Goal: Information Seeking & Learning: Learn about a topic

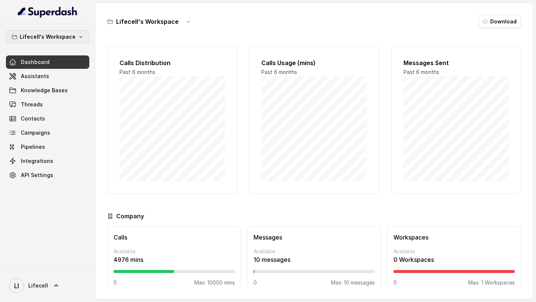
click at [63, 33] on p "Lifecell's Workspace" at bounding box center [48, 36] width 56 height 9
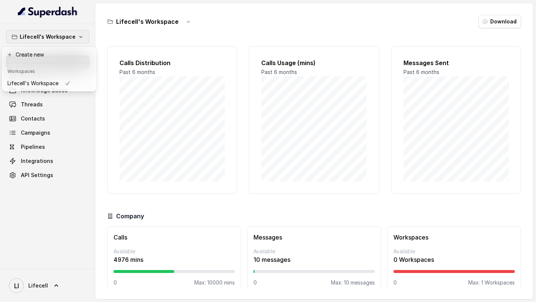
click at [44, 284] on nav "Lifecell's Workspace Dashboard Assistants Knowledge Bases Threads Contacts Camp…" at bounding box center [47, 151] width 95 height 302
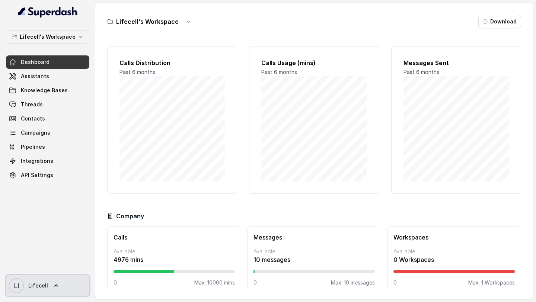
click at [44, 286] on span "Lifecell" at bounding box center [38, 285] width 20 height 7
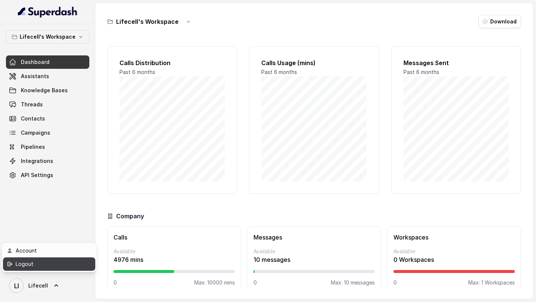
click at [64, 265] on div "Logout" at bounding box center [47, 264] width 63 height 9
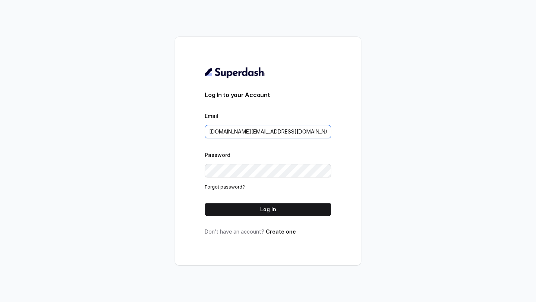
click at [271, 133] on input "pallavi.pr@lifecell.in" at bounding box center [268, 131] width 127 height 13
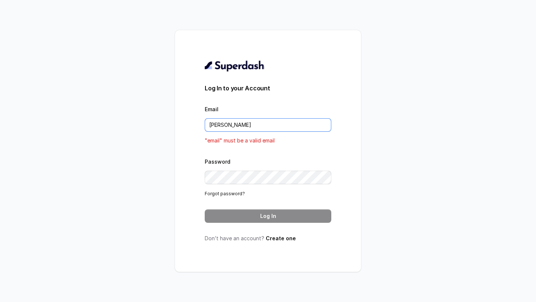
type input "rajesh.mudhliar@convictionhr.com"
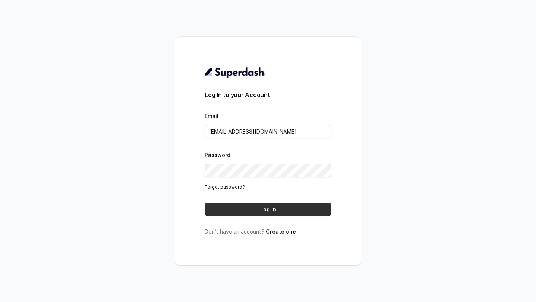
click at [285, 210] on button "Log In" at bounding box center [268, 209] width 127 height 13
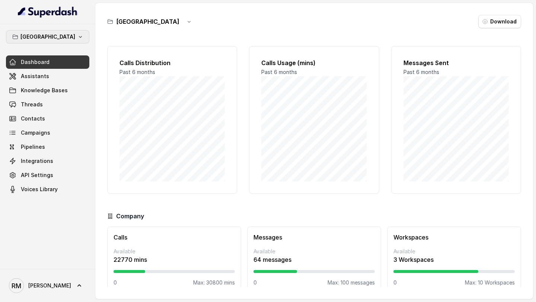
click at [61, 38] on button "Bangalore" at bounding box center [47, 36] width 83 height 13
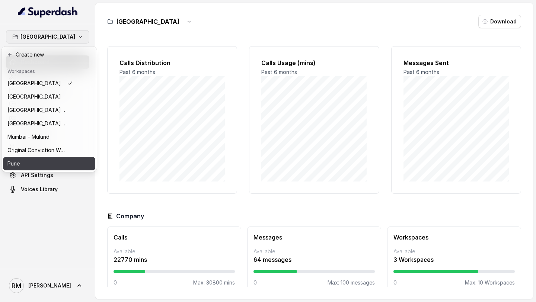
click at [61, 160] on div "Pune" at bounding box center [40, 163] width 66 height 9
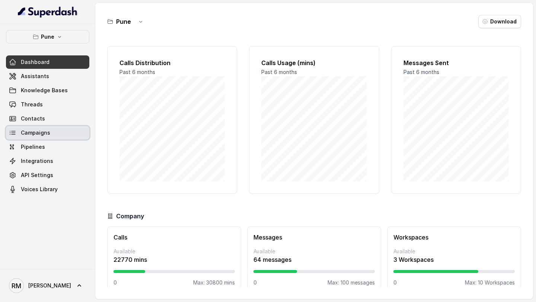
click at [62, 137] on link "Campaigns" at bounding box center [47, 132] width 83 height 13
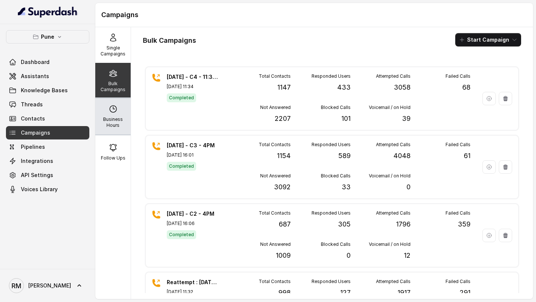
click at [117, 130] on div "Business Hours" at bounding box center [112, 117] width 35 height 36
select select "Asia/Calcutta"
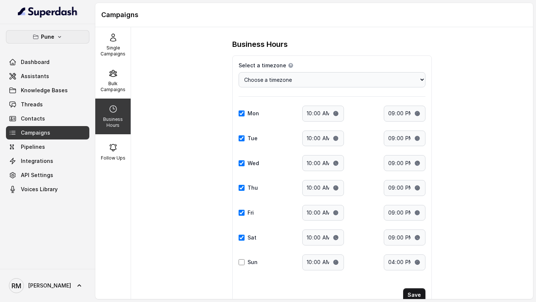
click at [45, 32] on button "Pune" at bounding box center [47, 36] width 83 height 13
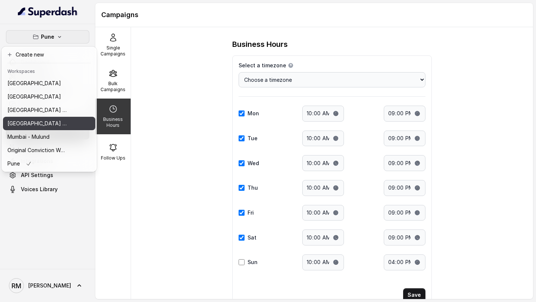
click at [61, 122] on p "[GEOGRAPHIC_DATA] - [GEOGRAPHIC_DATA] - [GEOGRAPHIC_DATA]" at bounding box center [37, 123] width 60 height 9
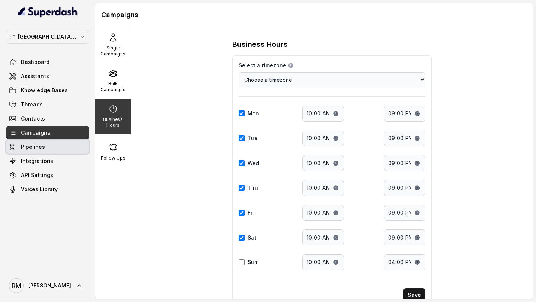
type input "21:30"
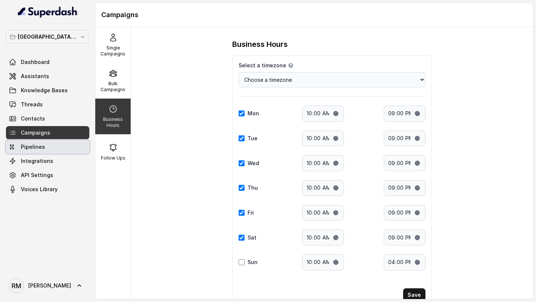
type input "21:30"
click at [57, 149] on link "Pipelines" at bounding box center [47, 146] width 83 height 13
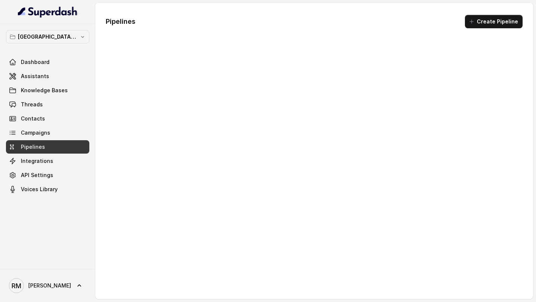
click at [61, 138] on link "Campaigns" at bounding box center [47, 132] width 83 height 13
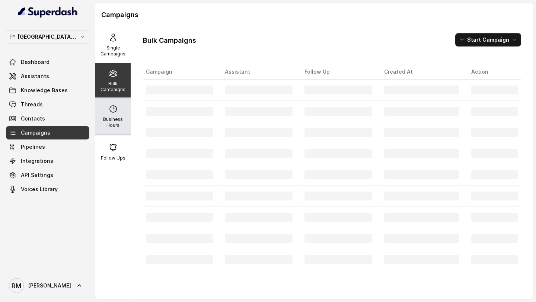
click at [110, 119] on p "Business Hours" at bounding box center [112, 123] width 29 height 12
select select "Asia/Calcutta"
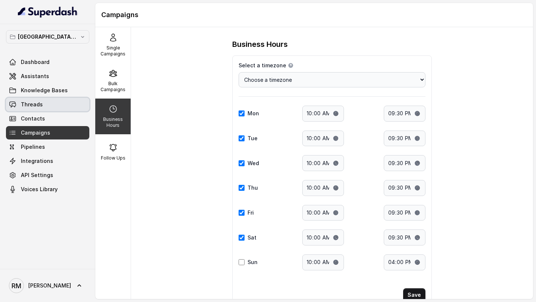
click at [56, 110] on link "Threads" at bounding box center [47, 104] width 83 height 13
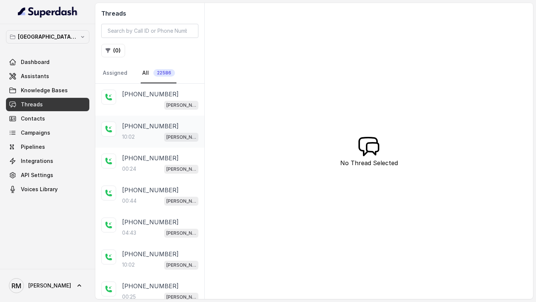
click at [145, 141] on div "10:02 Kemp Mumbai Conviction HR Outbound Assistant" at bounding box center [160, 137] width 76 height 10
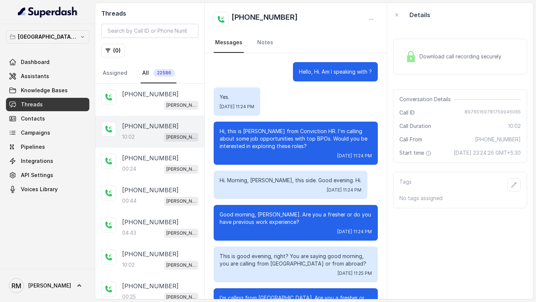
scroll to position [4316, 0]
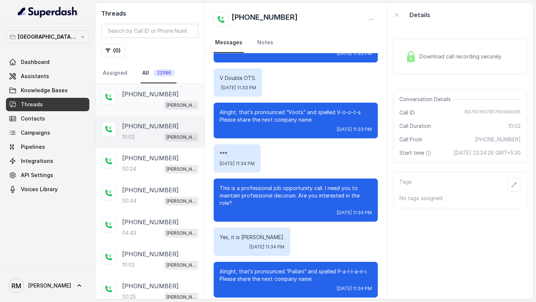
click at [141, 103] on div "[PERSON_NAME] Mumbai Conviction HR Outbound Assistant" at bounding box center [160, 105] width 76 height 10
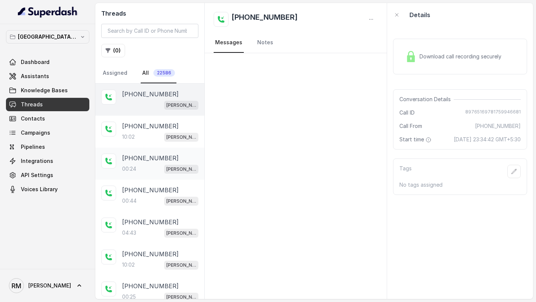
click at [139, 148] on div "+919152318372 00:24 Kemp Mumbai Conviction HR Outbound Assistant" at bounding box center [149, 164] width 109 height 32
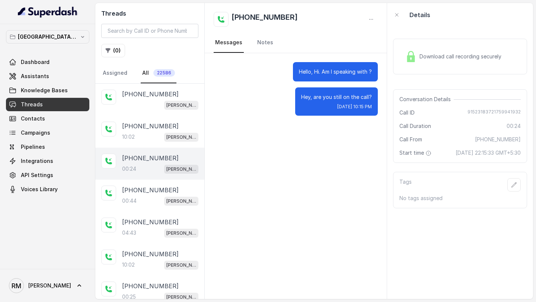
click at [138, 172] on div "00:24 Kemp Mumbai Conviction HR Outbound Assistant" at bounding box center [160, 169] width 76 height 10
click at [133, 195] on div "+918976516978 00:44 Kemp Mumbai Conviction HR Outbound Assistant" at bounding box center [160, 196] width 76 height 20
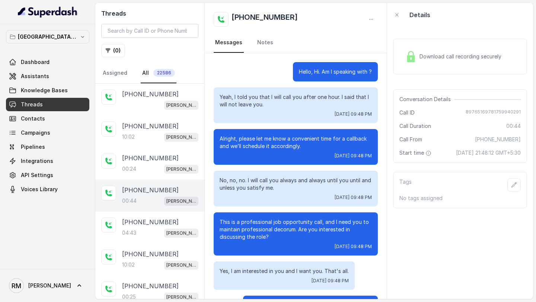
scroll to position [68, 0]
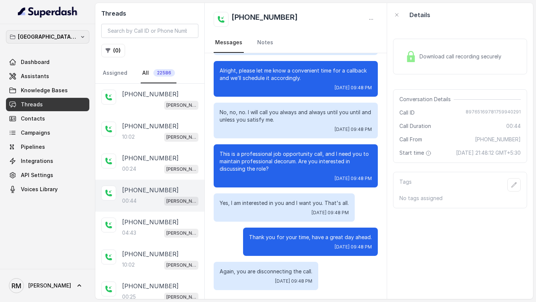
click at [57, 32] on p "[GEOGRAPHIC_DATA] - [GEOGRAPHIC_DATA] - [GEOGRAPHIC_DATA]" at bounding box center [48, 36] width 60 height 9
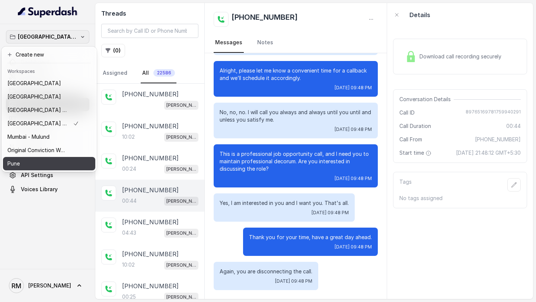
click at [58, 161] on div "Pune" at bounding box center [42, 163] width 71 height 9
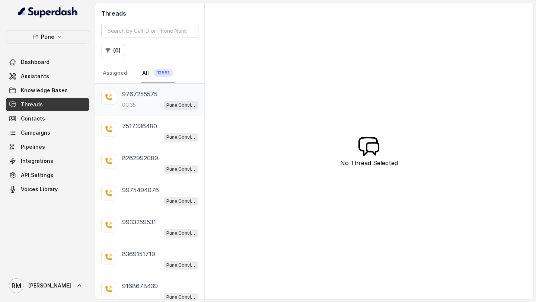
click at [137, 105] on div "00:35 Pune Conviction HR Outbound Assistant" at bounding box center [160, 105] width 76 height 10
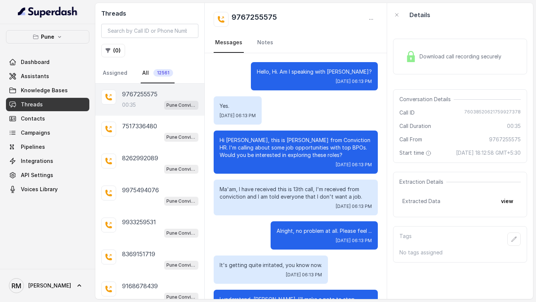
scroll to position [70, 0]
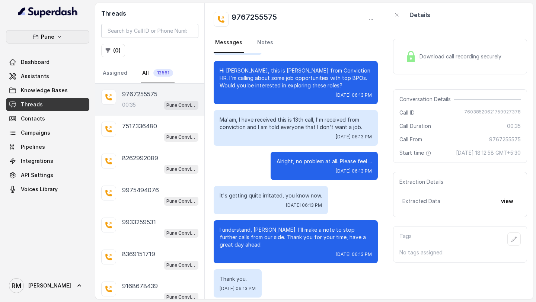
click at [49, 37] on p "Pune" at bounding box center [47, 36] width 13 height 9
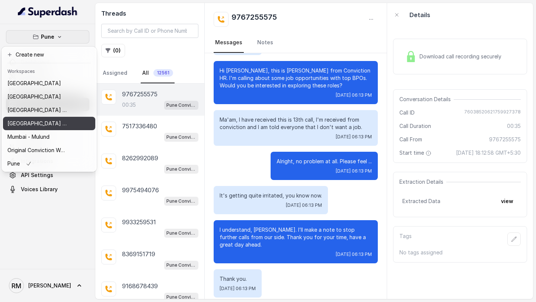
click at [39, 120] on p "[GEOGRAPHIC_DATA] - [GEOGRAPHIC_DATA] - [GEOGRAPHIC_DATA]" at bounding box center [37, 123] width 60 height 9
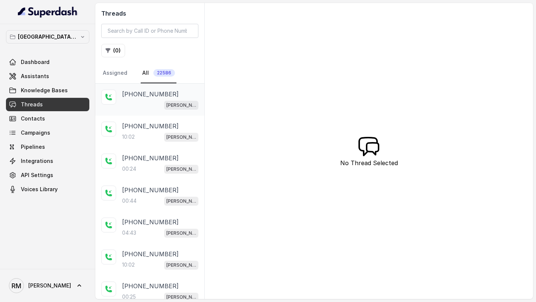
click at [158, 99] on div "+918976516978 Kemp Mumbai Conviction HR Outbound Assistant" at bounding box center [160, 100] width 76 height 20
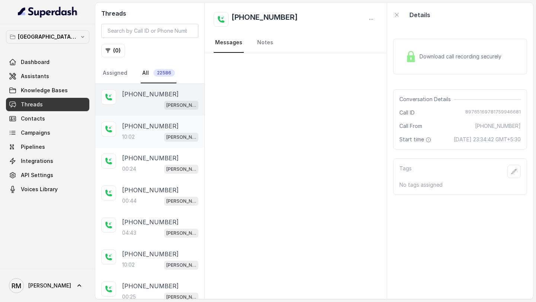
click at [150, 135] on div "10:02 Kemp Mumbai Conviction HR Outbound Assistant" at bounding box center [160, 137] width 76 height 10
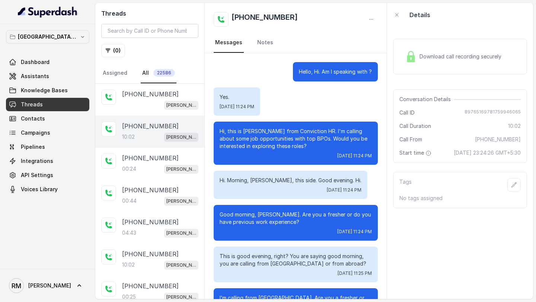
scroll to position [4316, 0]
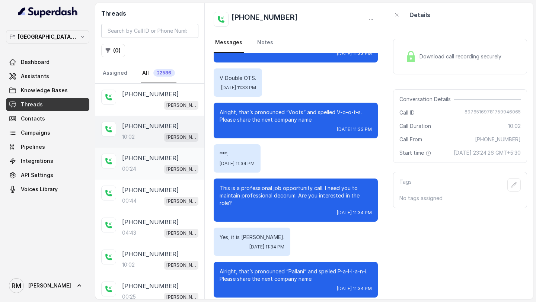
click at [140, 159] on p "[PHONE_NUMBER]" at bounding box center [150, 158] width 57 height 9
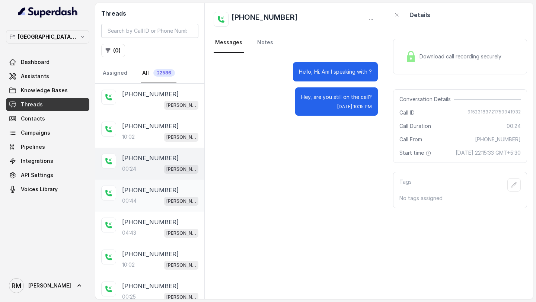
click at [131, 207] on div "+918976516978 00:44 Kemp Mumbai Conviction HR Outbound Assistant" at bounding box center [149, 196] width 109 height 32
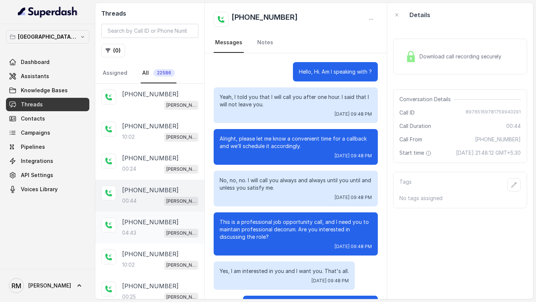
scroll to position [68, 0]
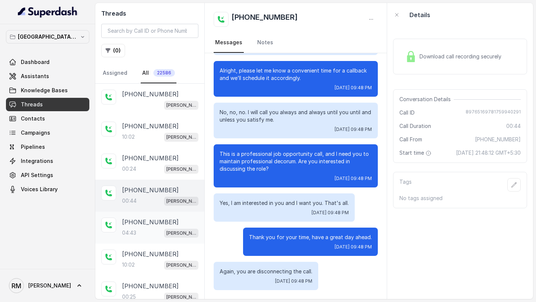
click at [130, 242] on div "+918976516978 04:43 Kemp Mumbai Conviction HR Outbound Assistant" at bounding box center [149, 228] width 109 height 32
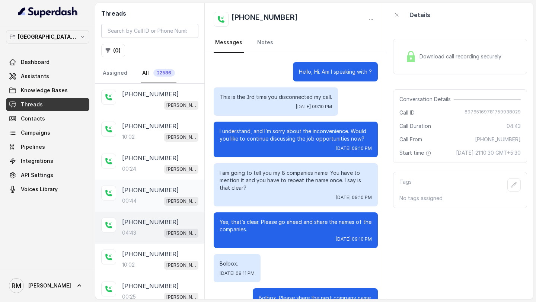
scroll to position [1821, 0]
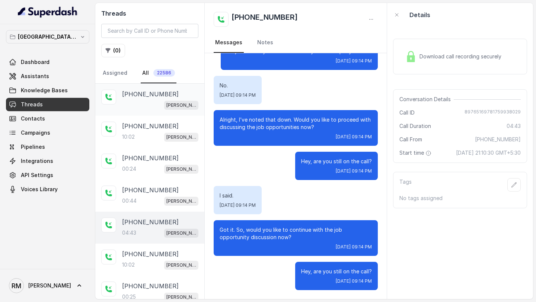
click at [160, 101] on div "[PERSON_NAME] Mumbai Conviction HR Outbound Assistant" at bounding box center [160, 105] width 76 height 10
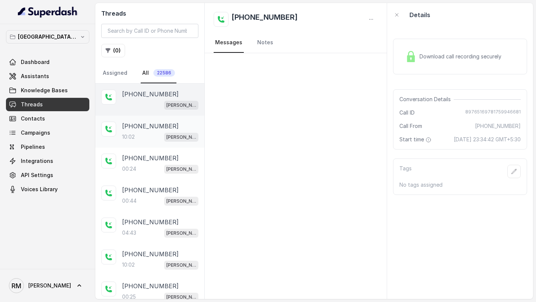
click at [152, 137] on div "10:02 Kemp Mumbai Conviction HR Outbound Assistant" at bounding box center [160, 137] width 76 height 10
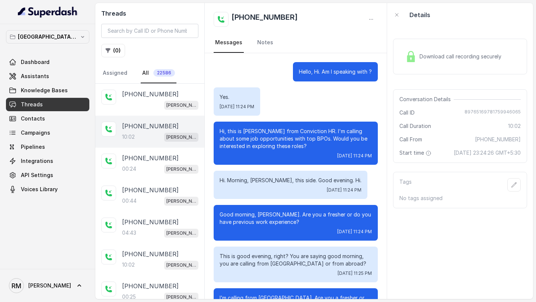
scroll to position [4316, 0]
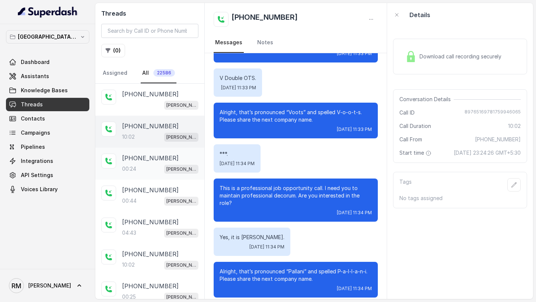
click at [147, 162] on div "+919152318372 00:24 Kemp Mumbai Conviction HR Outbound Assistant" at bounding box center [160, 164] width 76 height 20
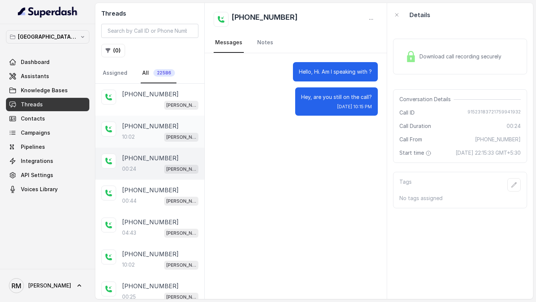
click at [156, 129] on p "[PHONE_NUMBER]" at bounding box center [150, 126] width 57 height 9
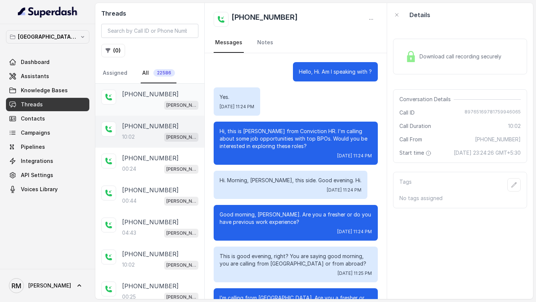
scroll to position [4316, 0]
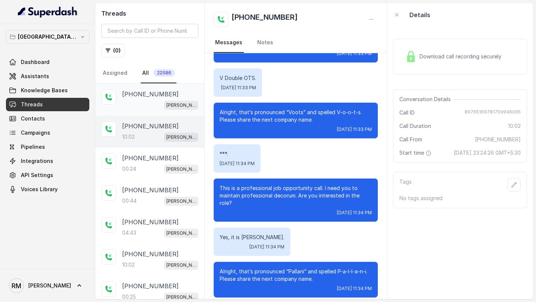
click at [161, 91] on p "[PHONE_NUMBER]" at bounding box center [150, 94] width 57 height 9
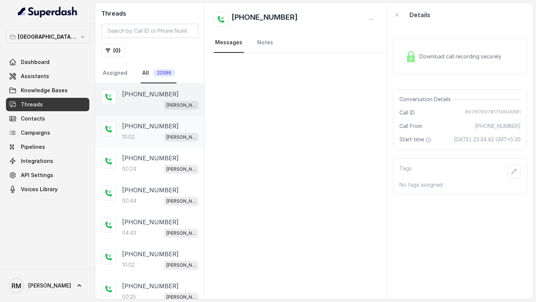
click at [132, 128] on p "[PHONE_NUMBER]" at bounding box center [150, 126] width 57 height 9
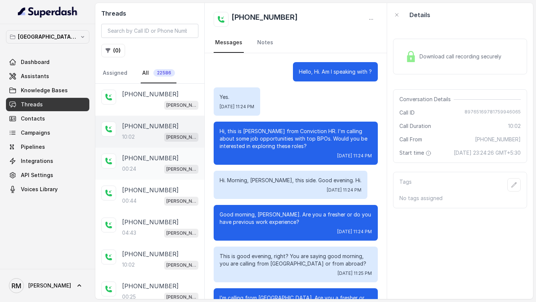
scroll to position [4316, 0]
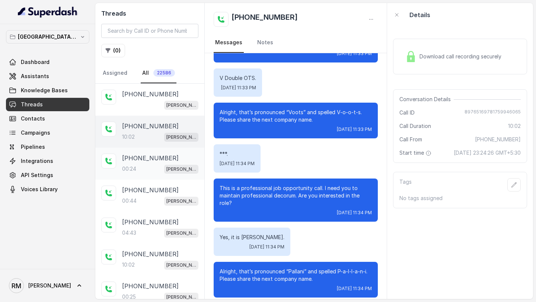
click at [132, 167] on p "00:24" at bounding box center [129, 168] width 14 height 7
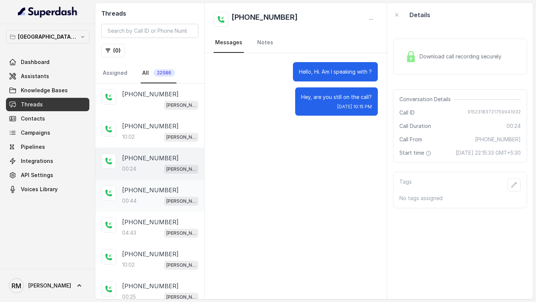
click at [132, 198] on p "00:44" at bounding box center [129, 200] width 15 height 7
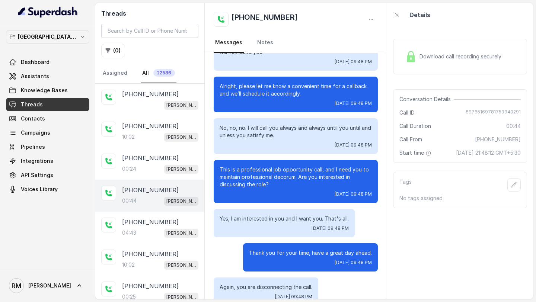
scroll to position [68, 0]
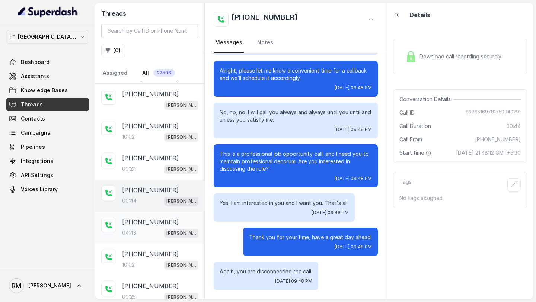
click at [156, 226] on div "+918976516978 04:43 Kemp Mumbai Conviction HR Outbound Assistant" at bounding box center [160, 228] width 76 height 20
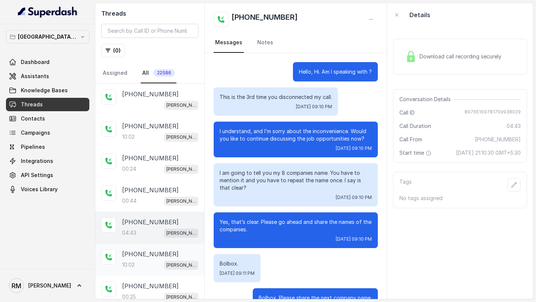
click at [114, 259] on div at bounding box center [108, 257] width 15 height 15
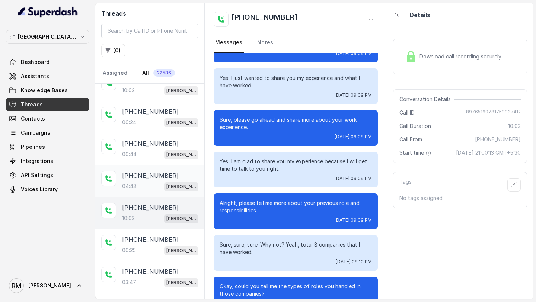
scroll to position [81, 0]
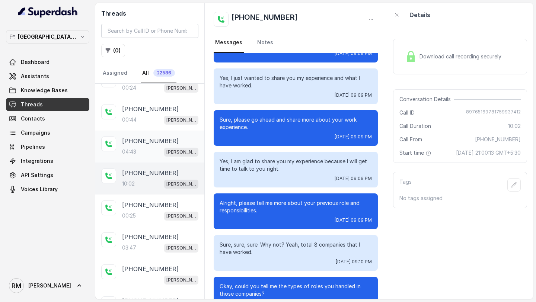
click at [134, 235] on p "[PHONE_NUMBER]" at bounding box center [150, 237] width 57 height 9
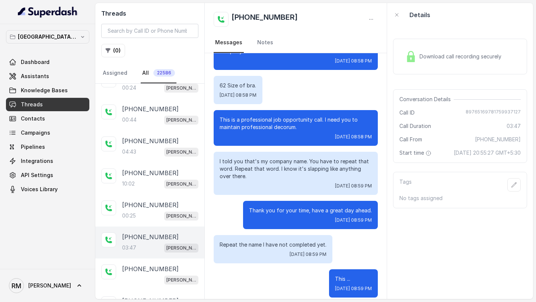
scroll to position [133, 0]
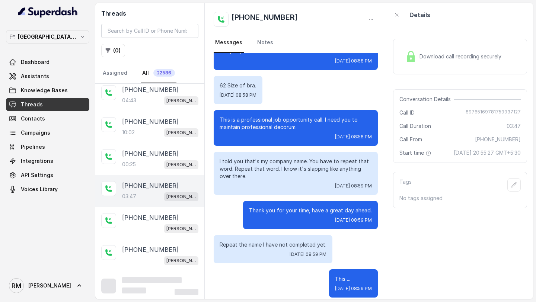
click at [134, 235] on div "+918879808611 Kemp Mumbai Conviction HR Outbound Assistant" at bounding box center [149, 223] width 109 height 32
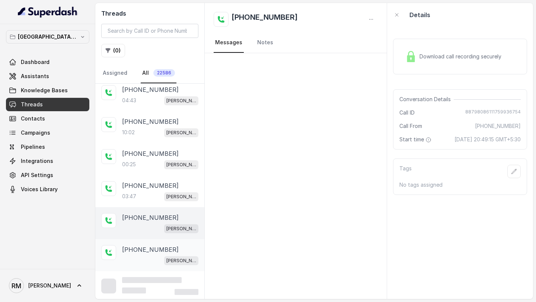
click at [135, 252] on p "[PHONE_NUMBER]" at bounding box center [150, 249] width 57 height 9
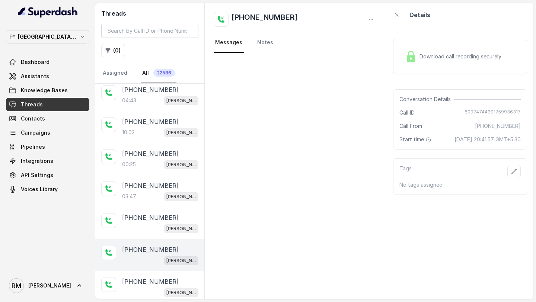
scroll to position [430, 0]
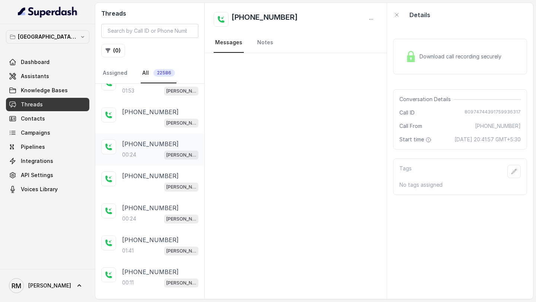
click at [141, 134] on div "+919769861441 00:24 Kemp Mumbai Conviction HR Outbound Assistant" at bounding box center [149, 150] width 109 height 32
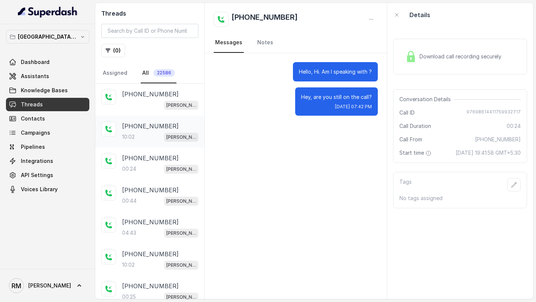
click at [146, 138] on div "10:02 Kemp Mumbai Conviction HR Outbound Assistant" at bounding box center [160, 137] width 76 height 10
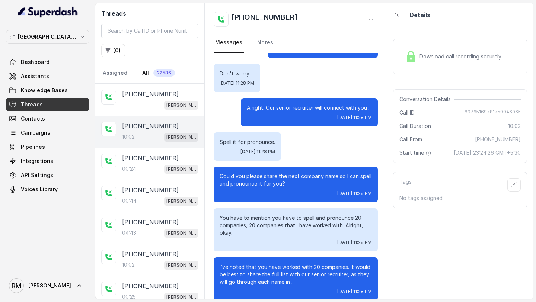
scroll to position [1128, 0]
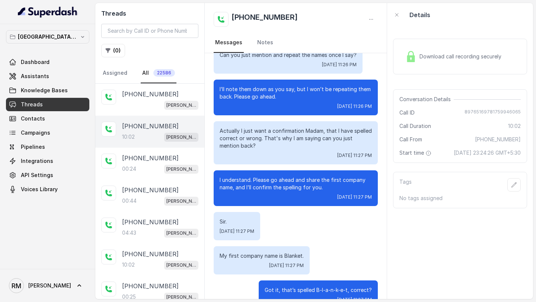
click at [476, 113] on span "89765169781759946065" at bounding box center [493, 112] width 56 height 7
copy span "89765169781759946065"
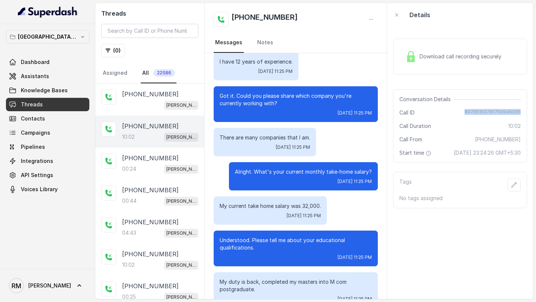
scroll to position [0, 0]
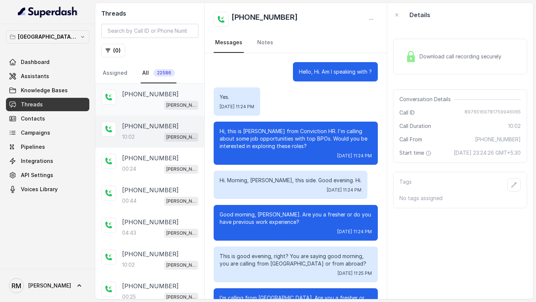
click at [151, 106] on div "[PERSON_NAME] Mumbai Conviction HR Outbound Assistant" at bounding box center [160, 105] width 76 height 10
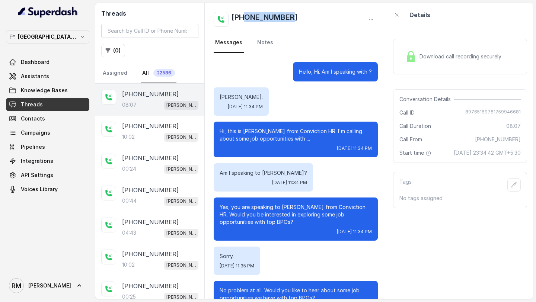
drag, startPoint x: 292, startPoint y: 13, endPoint x: 245, endPoint y: 16, distance: 46.6
click at [245, 16] on div "[PHONE_NUMBER]" at bounding box center [296, 19] width 164 height 15
copy h2 "8976516978"
click at [146, 130] on p "[PHONE_NUMBER]" at bounding box center [150, 126] width 57 height 9
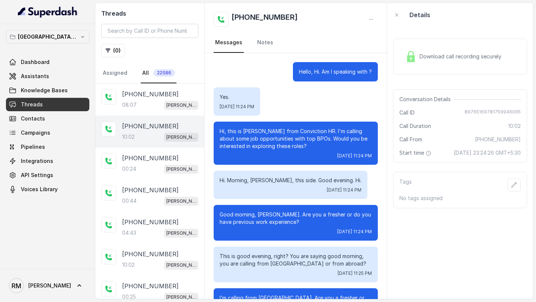
scroll to position [4316, 0]
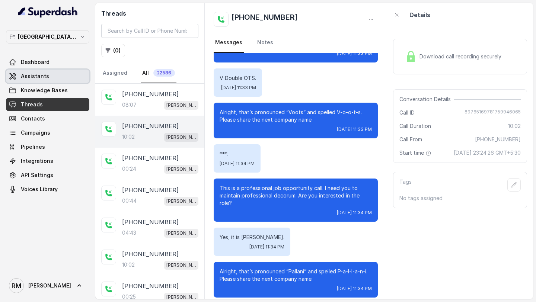
click at [45, 77] on span "Assistants" at bounding box center [35, 76] width 28 height 7
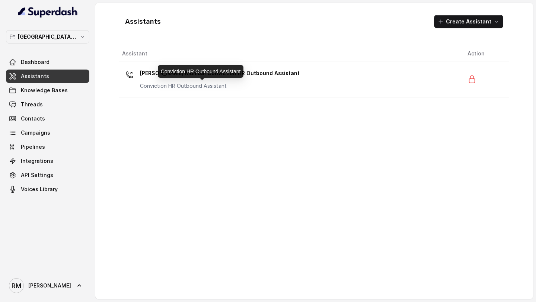
click at [244, 83] on p "Conviction HR Outbound Assistant" at bounding box center [214, 85] width 149 height 7
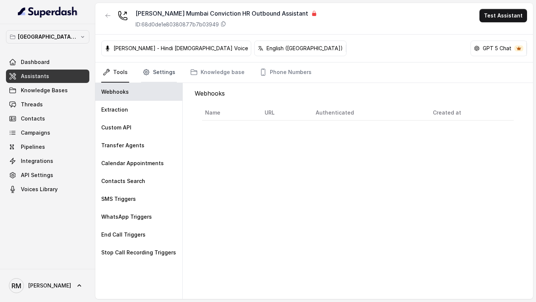
click at [147, 72] on icon "Tabs" at bounding box center [146, 71] width 7 height 7
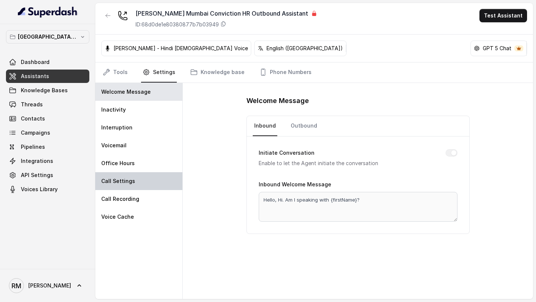
click at [129, 189] on div "Call Settings" at bounding box center [138, 181] width 87 height 18
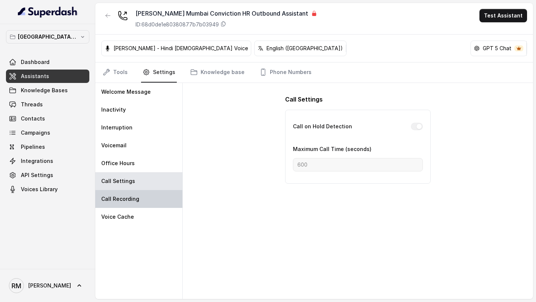
click at [127, 205] on div "Call Recording" at bounding box center [138, 199] width 87 height 18
